Goal: Information Seeking & Learning: Learn about a topic

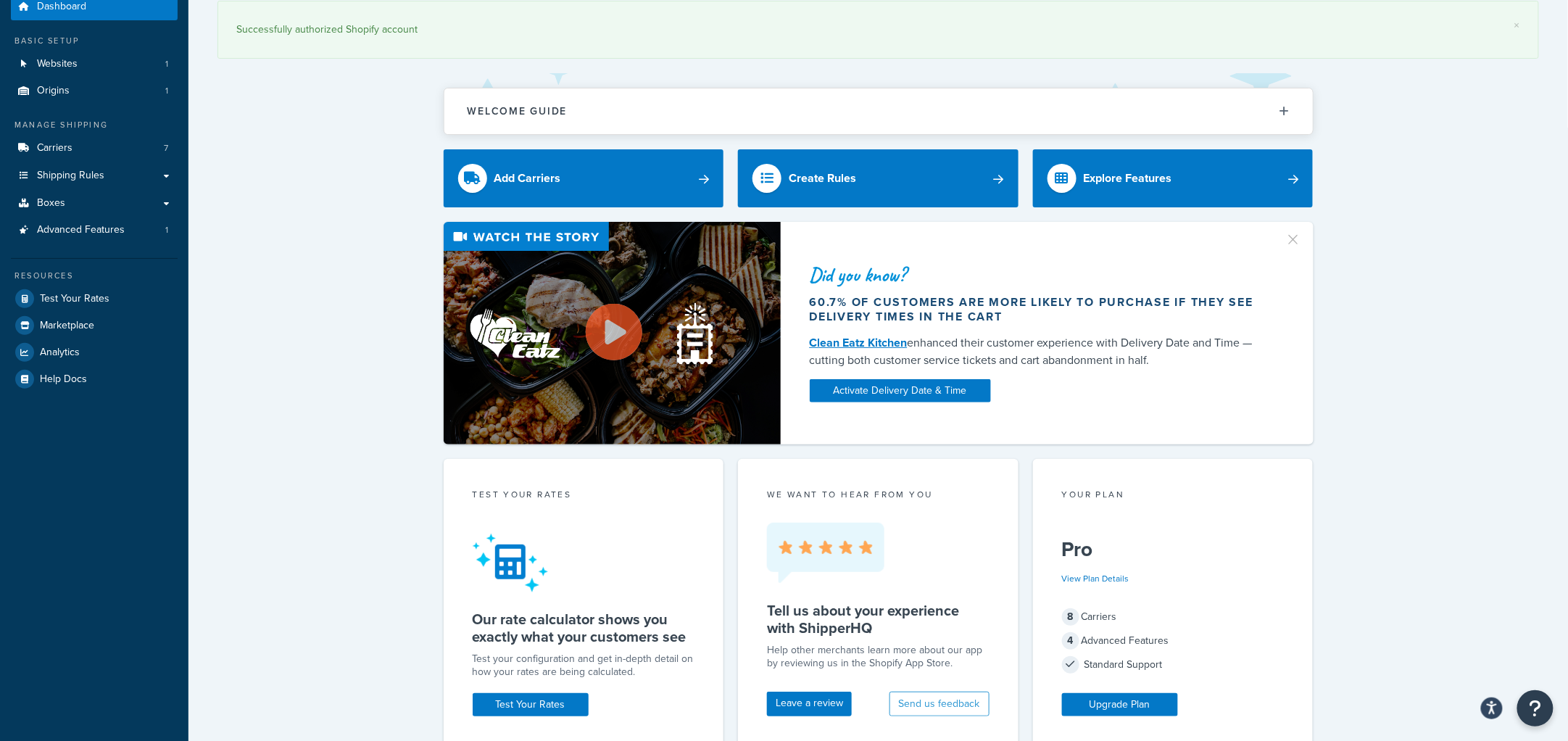
scroll to position [362, 0]
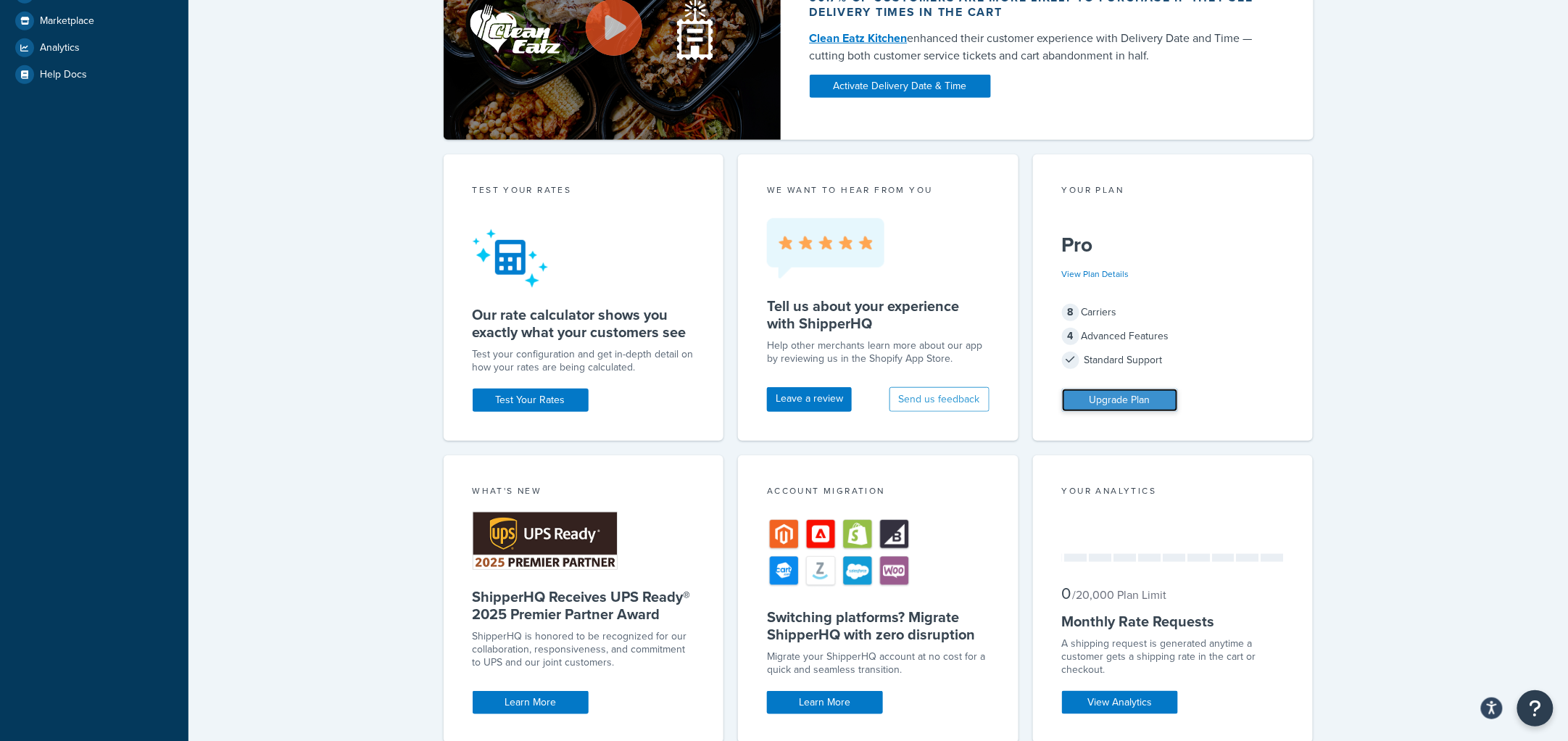
click at [1114, 401] on link "Upgrade Plan" at bounding box center [1120, 400] width 116 height 23
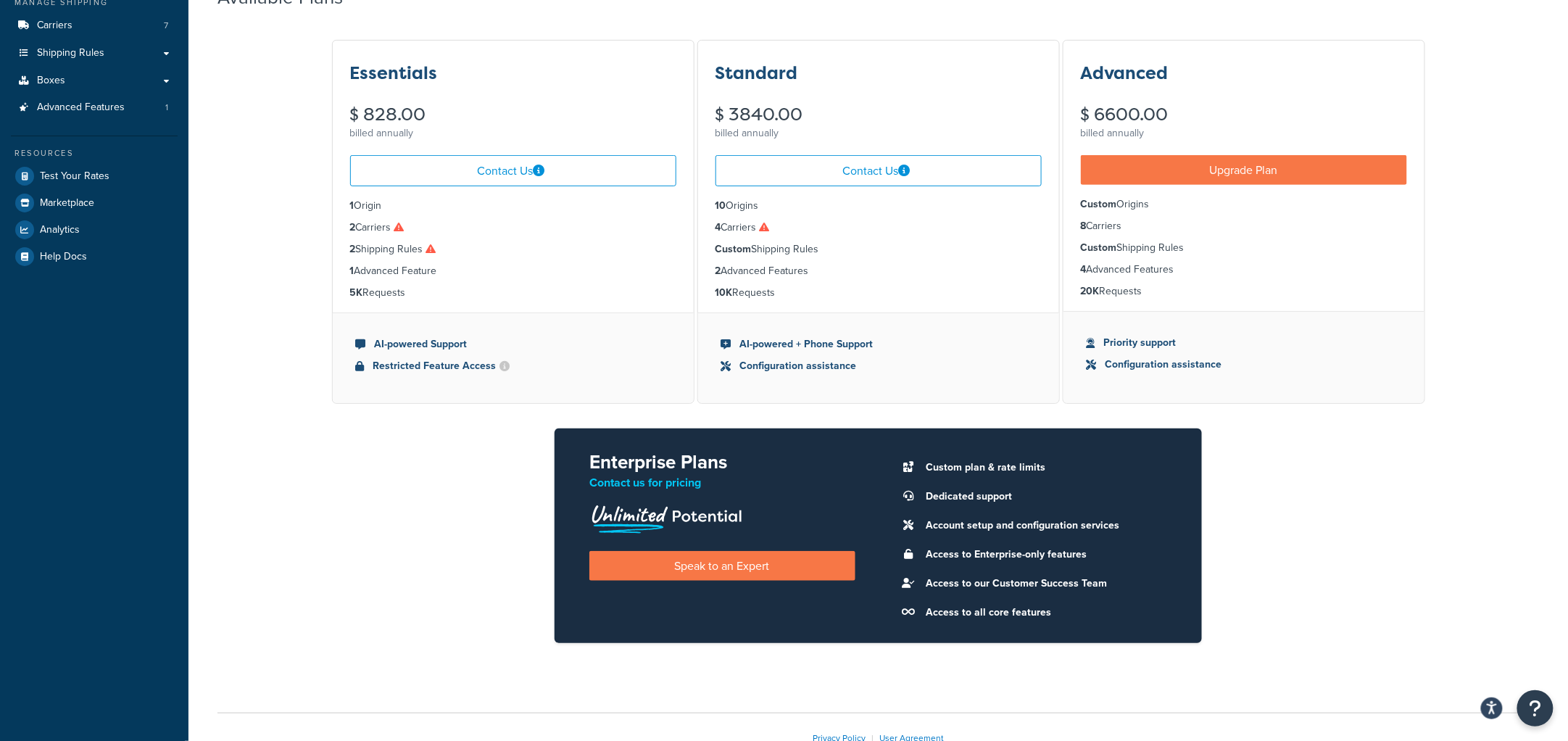
scroll to position [181, 0]
drag, startPoint x: 1155, startPoint y: 294, endPoint x: 1076, endPoint y: 198, distance: 124.3
click at [1076, 198] on ul "Custom Origins 8 Carriers Custom Shipping Rules 4 Advanced Features 20K Requests" at bounding box center [1244, 247] width 361 height 126
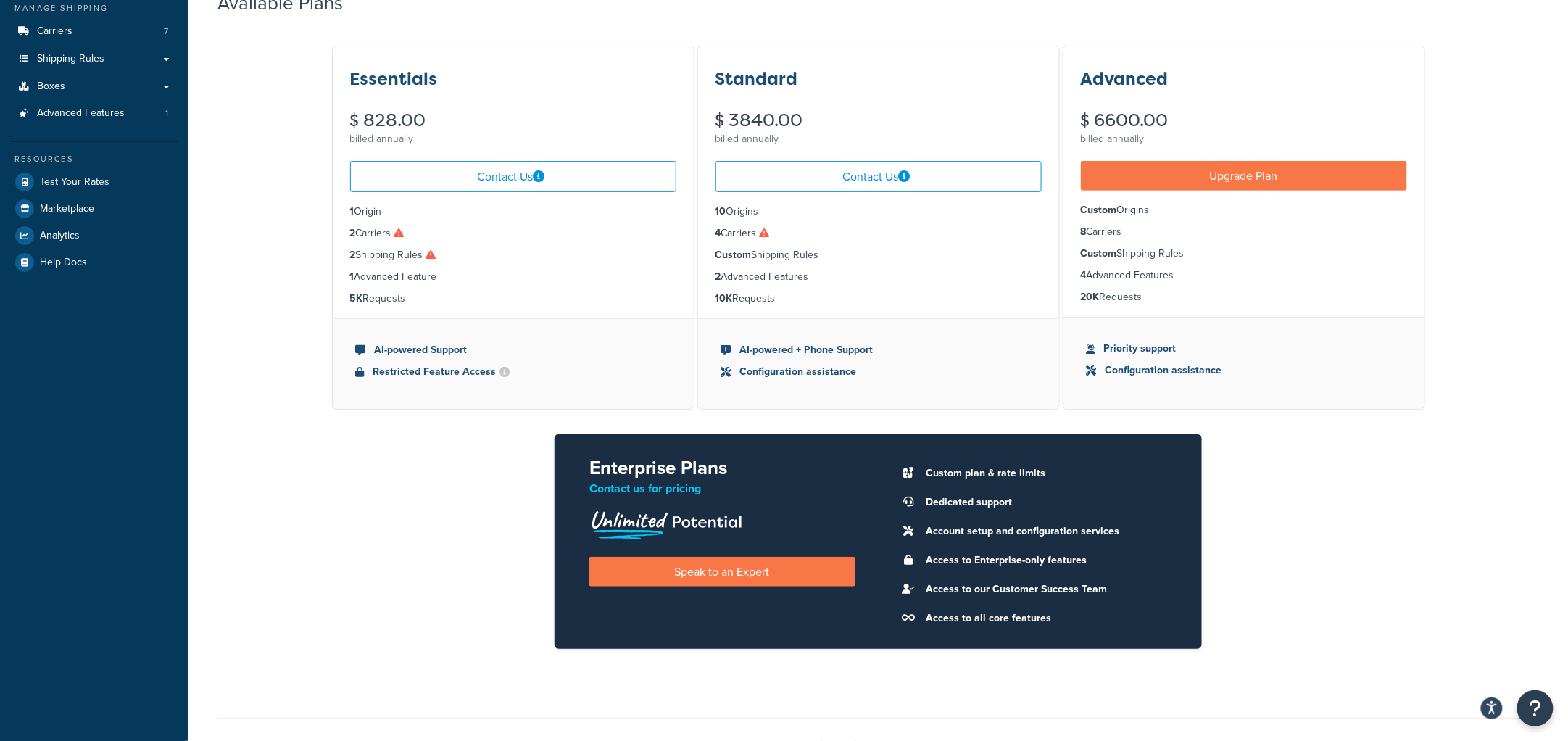
scroll to position [2, 0]
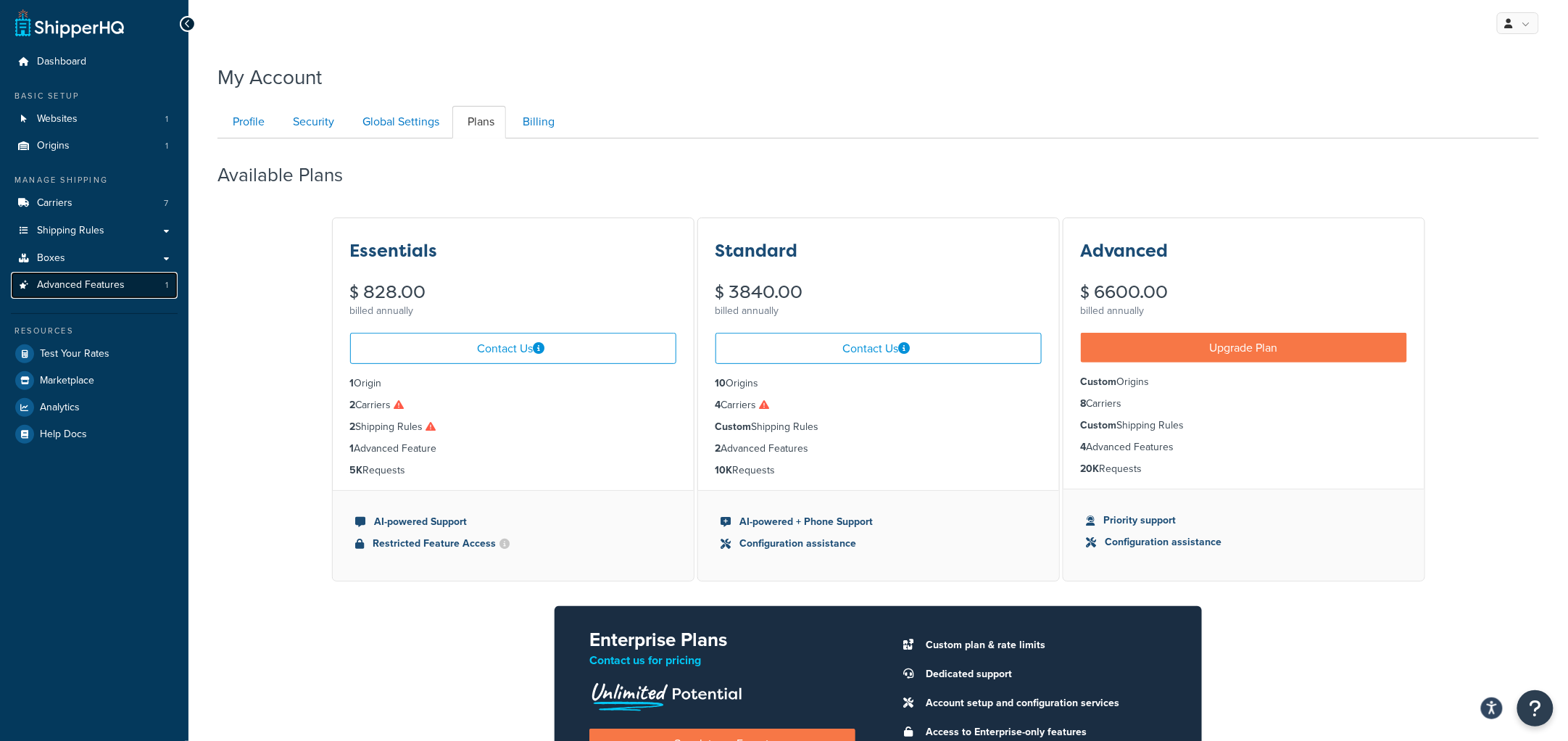
click at [87, 286] on span "Advanced Features" at bounding box center [81, 285] width 88 height 12
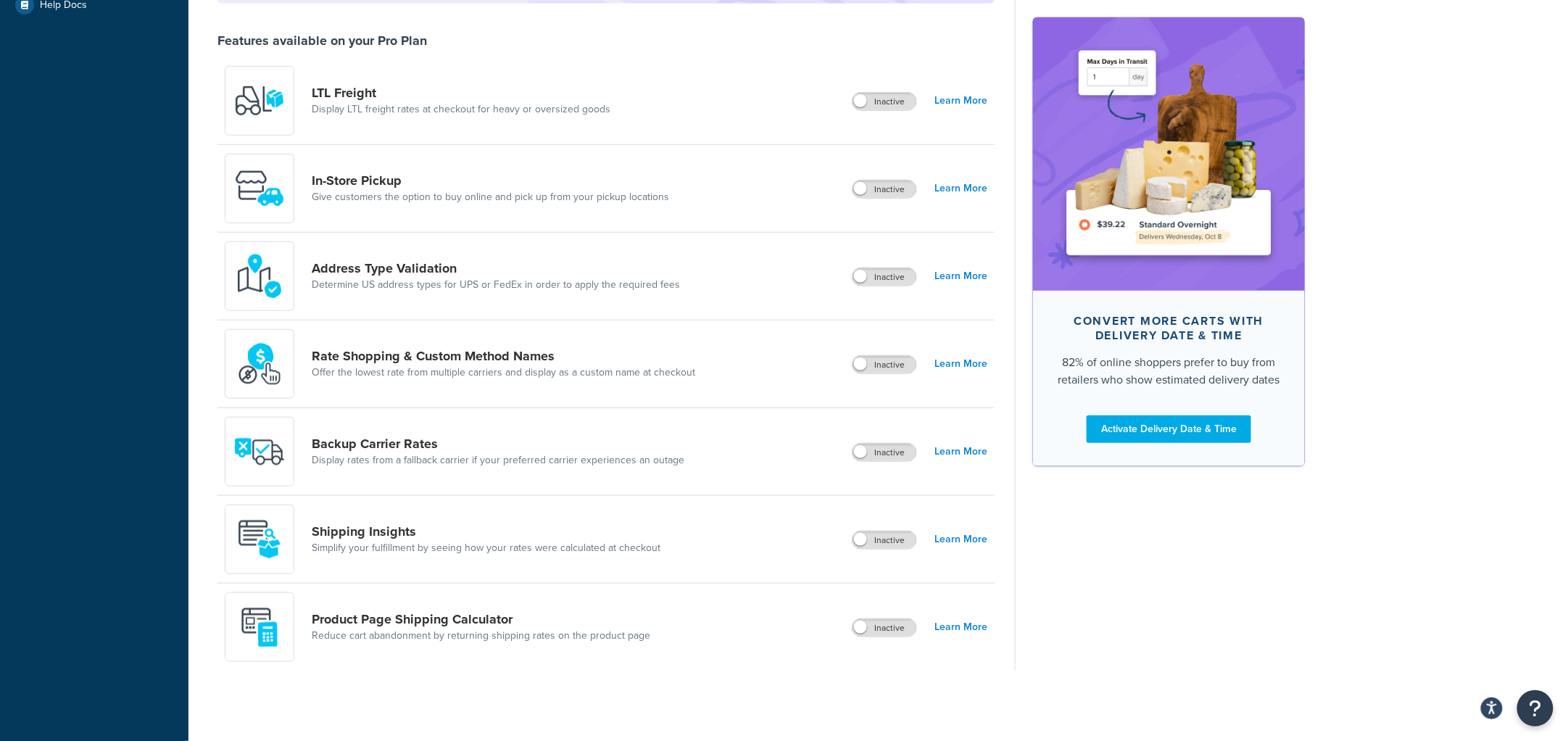
scroll to position [433, 0]
click at [460, 621] on link "Product Page Shipping Calculator" at bounding box center [481, 617] width 338 height 16
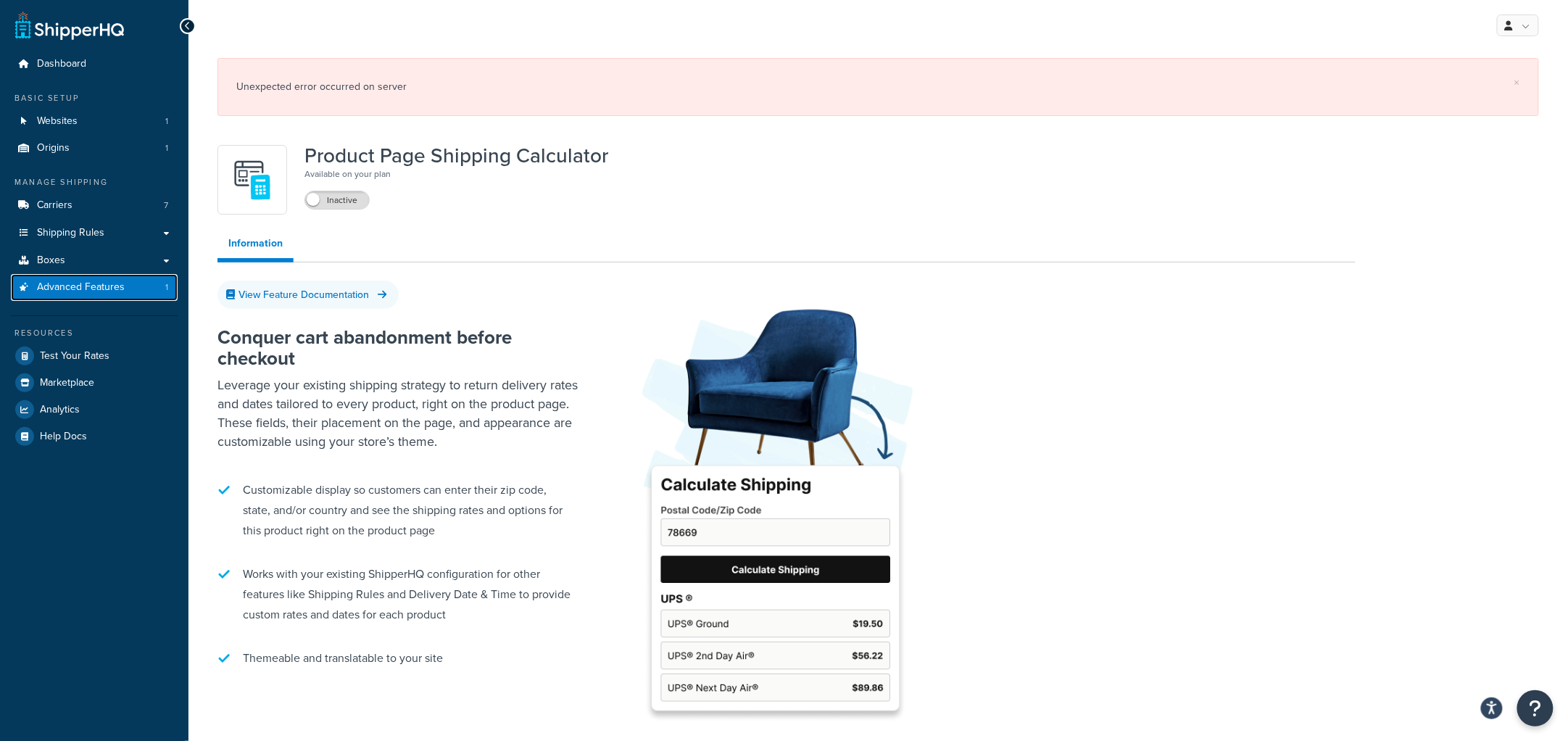
click at [72, 286] on span "Advanced Features" at bounding box center [81, 287] width 88 height 12
